Goal: Information Seeking & Learning: Learn about a topic

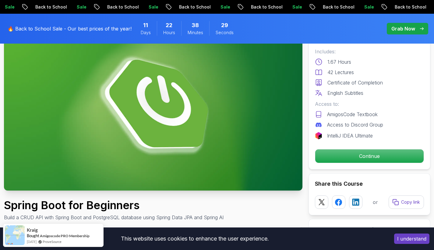
scroll to position [71, 0]
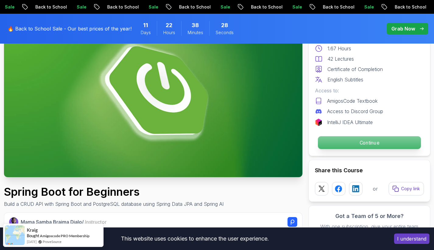
click at [358, 139] on p "Continue" at bounding box center [369, 142] width 103 height 13
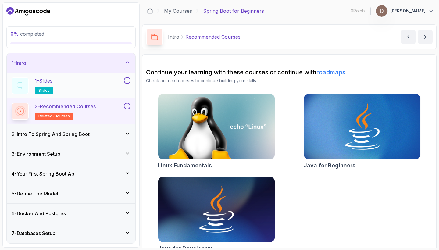
click at [79, 83] on div "1 - Slides slides" at bounding box center [67, 85] width 111 height 17
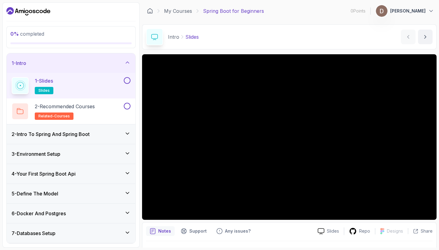
click at [90, 132] on h3 "2 - Intro To Spring And Spring Boot" at bounding box center [51, 133] width 78 height 7
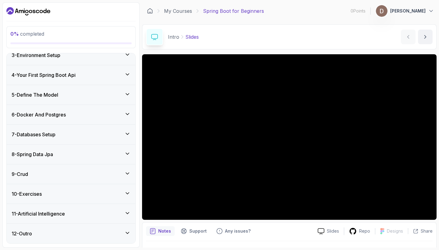
click at [78, 175] on div "9 - Crud" at bounding box center [71, 173] width 119 height 7
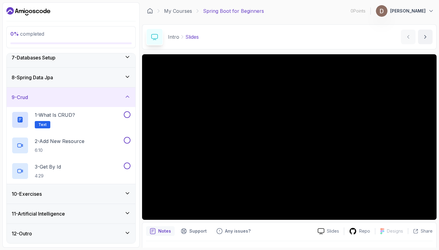
click at [98, 94] on div "9 - Crud" at bounding box center [71, 97] width 119 height 7
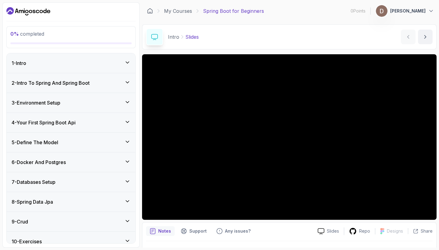
click at [84, 104] on div "3 - Environment Setup" at bounding box center [71, 102] width 119 height 7
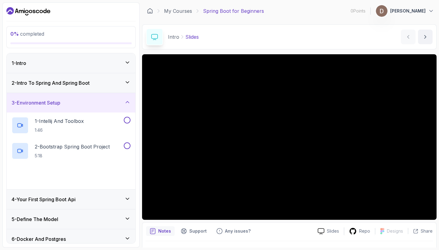
click at [84, 104] on div "3 - Environment Setup" at bounding box center [71, 102] width 119 height 7
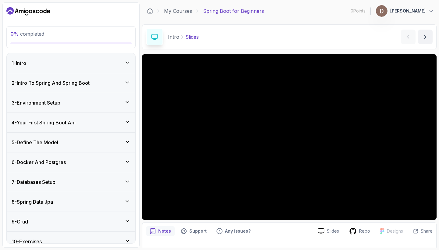
click at [86, 123] on div "4 - Your First Spring Boot Api" at bounding box center [71, 122] width 119 height 7
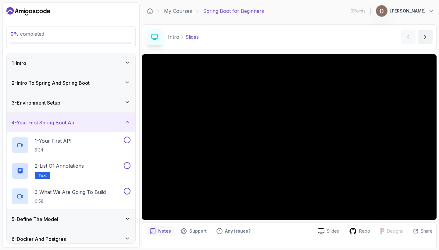
click at [86, 123] on div "4 - Your First Spring Boot Api" at bounding box center [71, 122] width 119 height 7
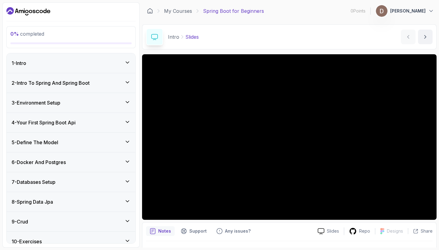
click at [88, 143] on div "5 - Define The Model" at bounding box center [71, 142] width 119 height 7
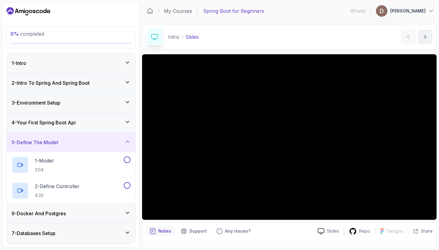
click at [88, 143] on div "5 - Define The Model" at bounding box center [71, 142] width 119 height 7
